Goal: Transaction & Acquisition: Book appointment/travel/reservation

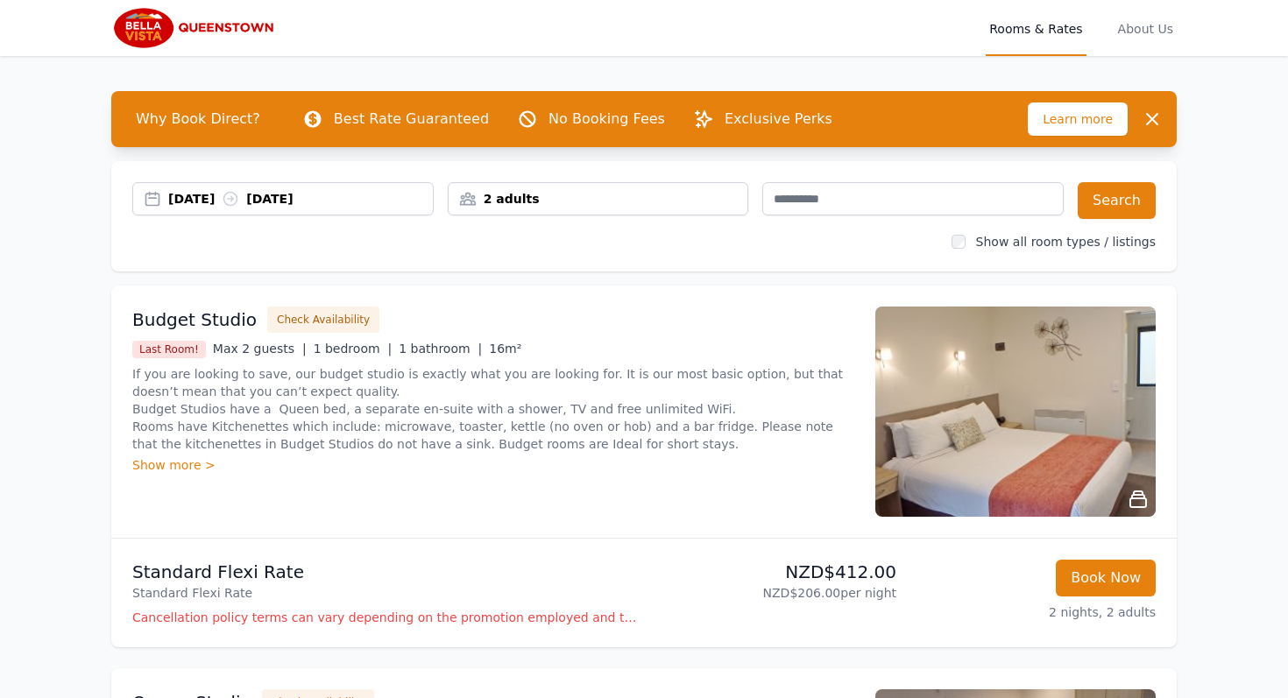
click at [372, 199] on div "[DATE] [DATE]" at bounding box center [300, 199] width 265 height 18
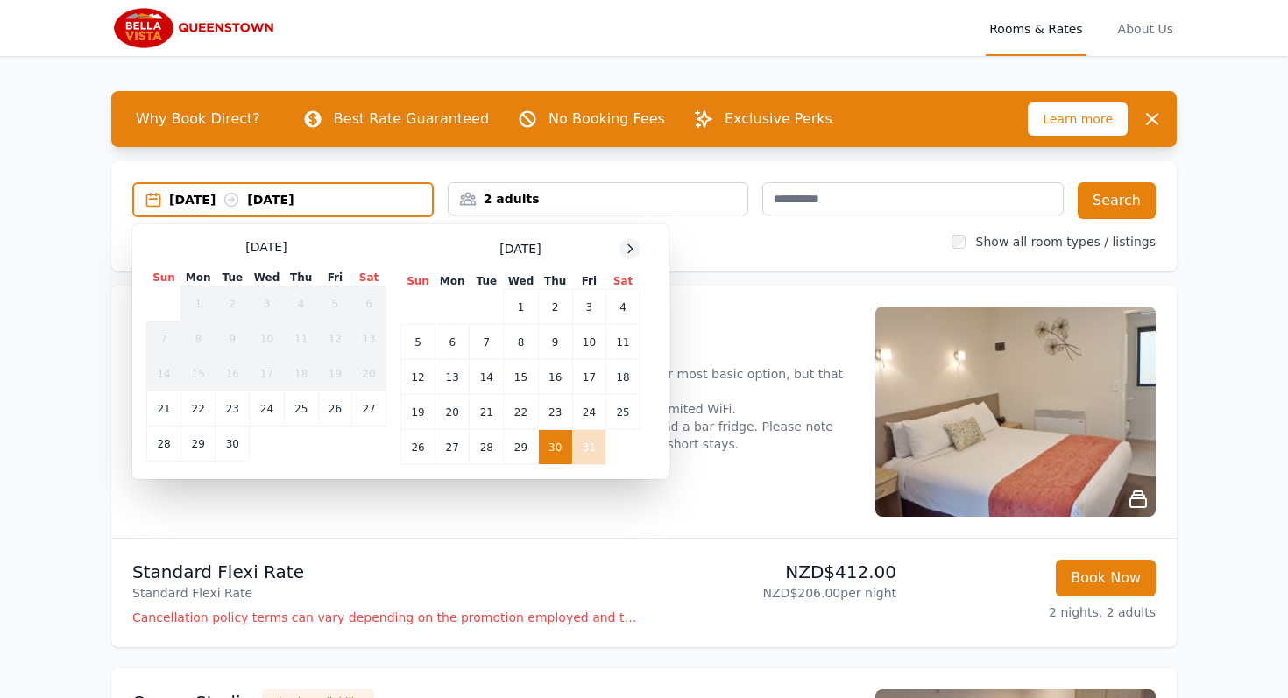
click at [631, 254] on icon at bounding box center [630, 249] width 14 height 14
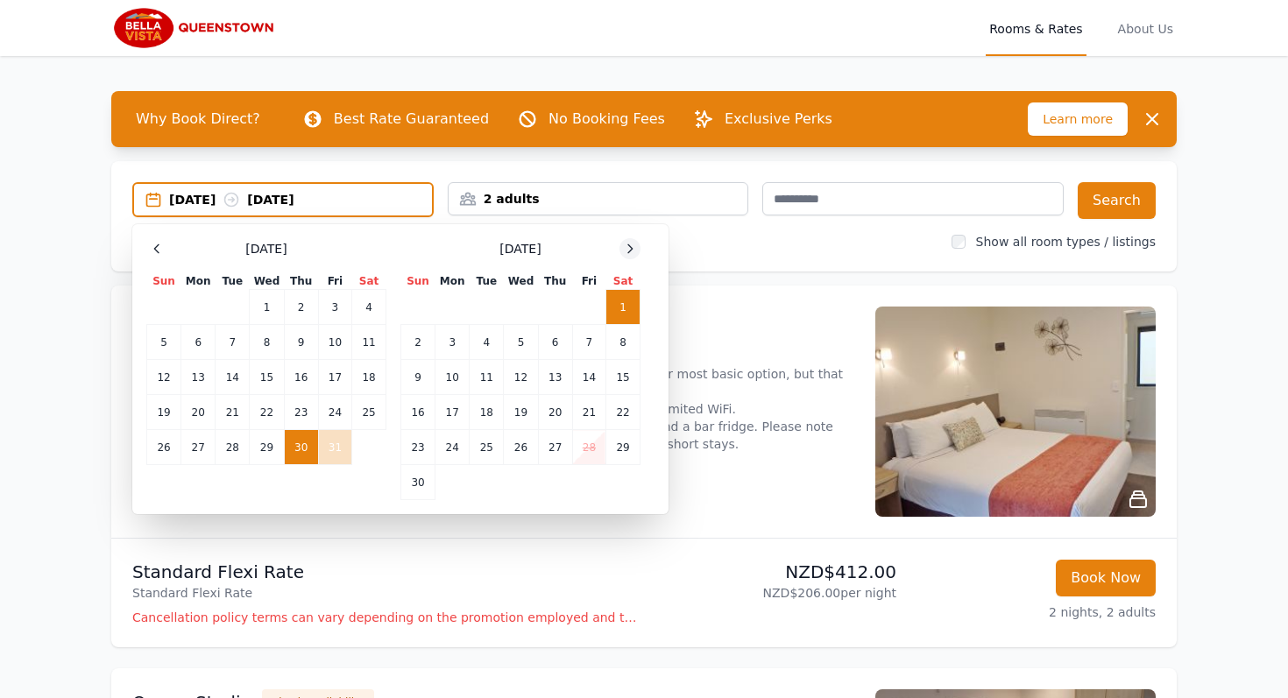
click at [631, 254] on icon at bounding box center [630, 249] width 14 height 14
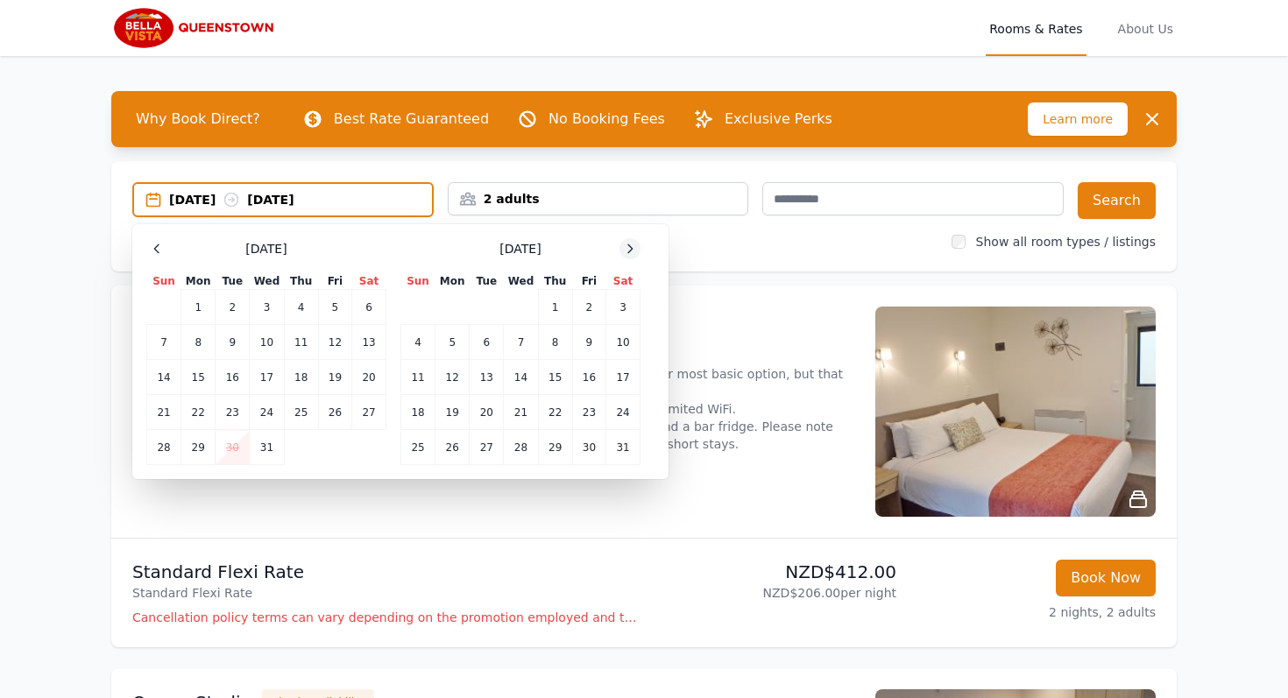
click at [631, 254] on icon at bounding box center [630, 249] width 14 height 14
click at [525, 306] on td "1" at bounding box center [521, 307] width 34 height 35
click at [581, 309] on td "3" at bounding box center [588, 307] width 33 height 35
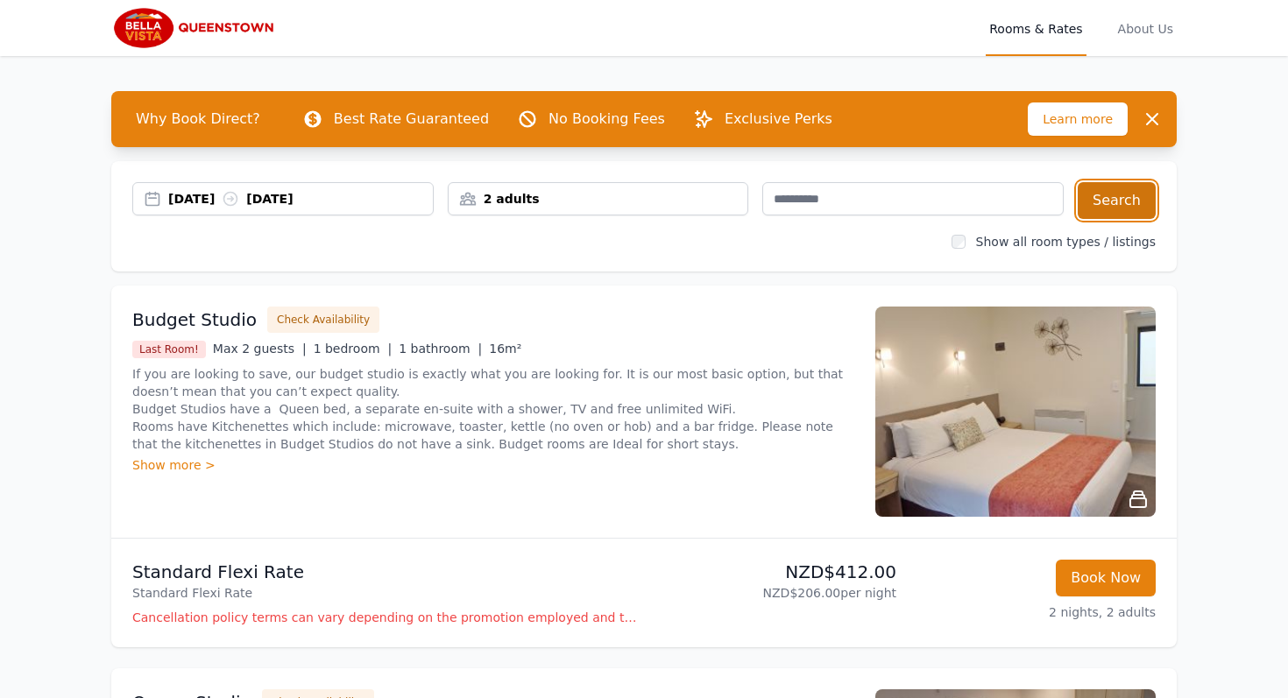
click at [1109, 205] on button "Search" at bounding box center [1116, 200] width 78 height 37
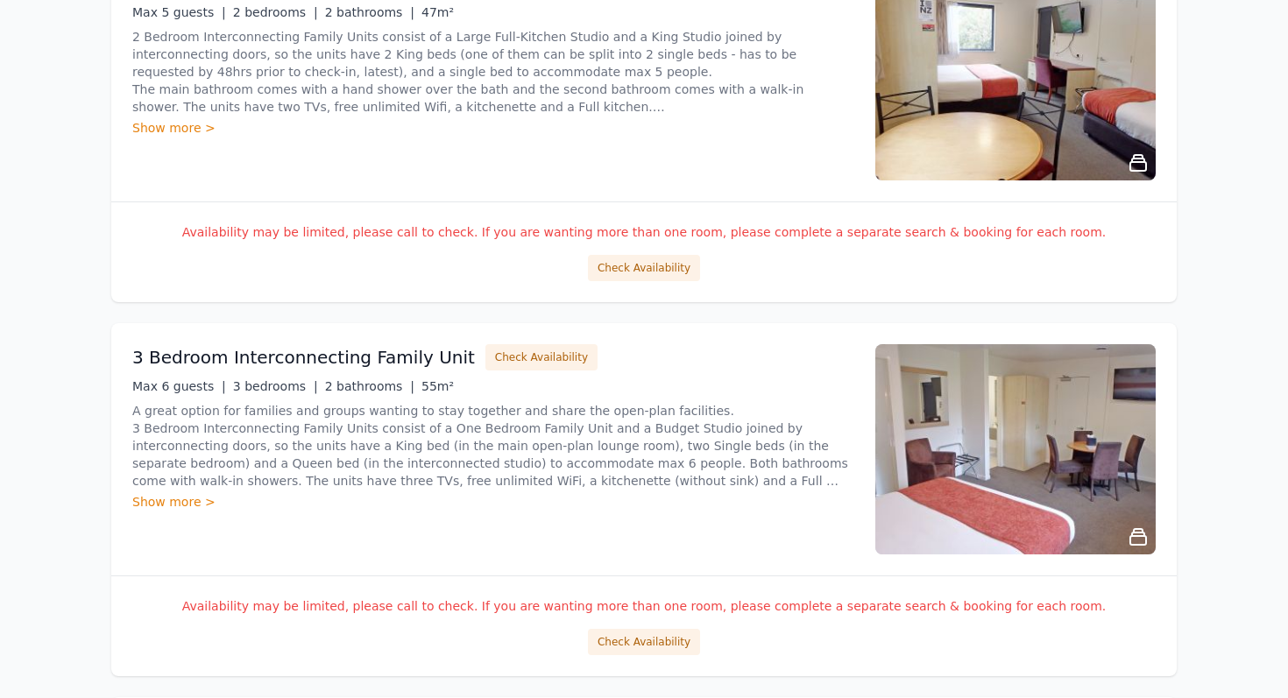
scroll to position [407, 0]
